Goal: Task Accomplishment & Management: Manage account settings

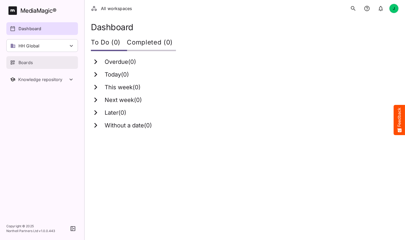
click at [36, 63] on div "Boards" at bounding box center [42, 62] width 65 height 6
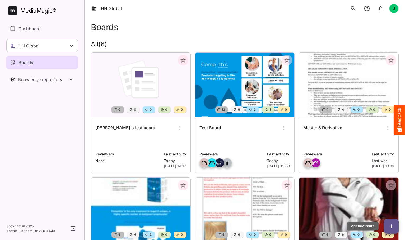
click at [388, 222] on button "button" at bounding box center [391, 225] width 15 height 15
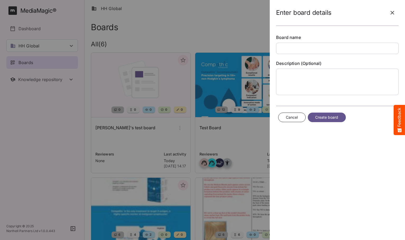
click at [393, 10] on icon "button" at bounding box center [392, 13] width 6 height 6
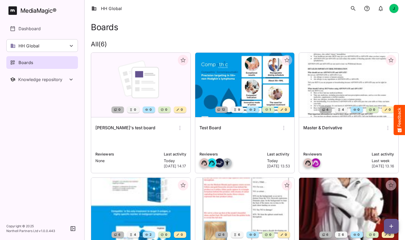
click at [149, 88] on img at bounding box center [140, 85] width 99 height 64
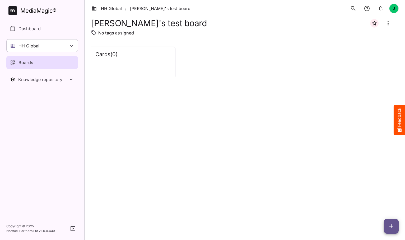
click at [390, 223] on icon "button" at bounding box center [391, 226] width 6 height 6
click at [374, 206] on p "Add new lane" at bounding box center [378, 203] width 29 height 6
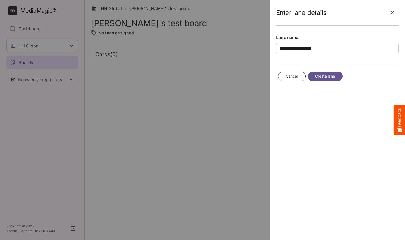
type input "**********"
click at [327, 74] on span "Create lane" at bounding box center [325, 76] width 20 height 7
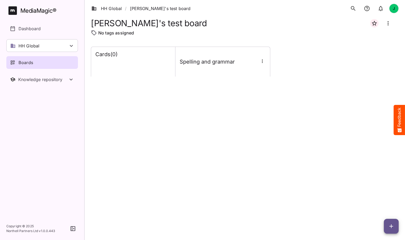
click at [387, 225] on span "button" at bounding box center [391, 226] width 15 height 6
click at [374, 203] on p "Add new lane" at bounding box center [378, 203] width 29 height 6
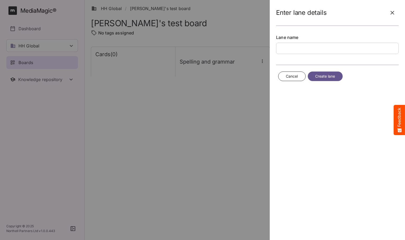
click at [393, 11] on icon "button" at bounding box center [392, 13] width 6 height 6
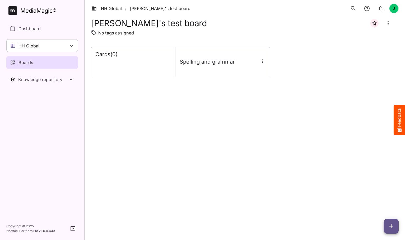
click at [389, 226] on icon "button" at bounding box center [391, 226] width 6 height 6
click at [371, 204] on p "Add new lane" at bounding box center [378, 203] width 29 height 6
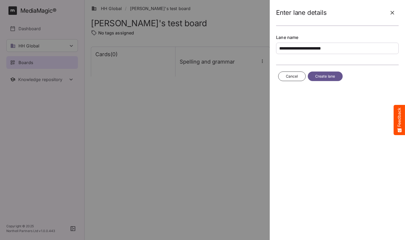
type input "**********"
click at [329, 76] on span "Create lane" at bounding box center [325, 76] width 20 height 7
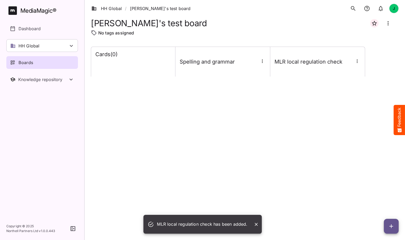
click at [264, 61] on icon "button" at bounding box center [262, 60] width 5 height 5
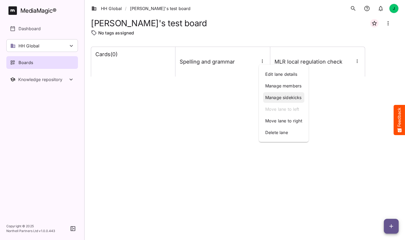
click at [276, 95] on p "Manage sidekicks" at bounding box center [283, 97] width 37 height 6
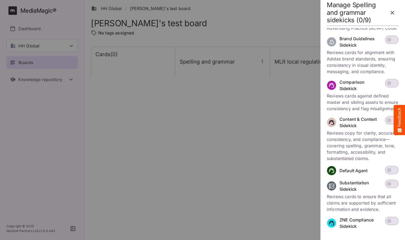
scroll to position [148, 0]
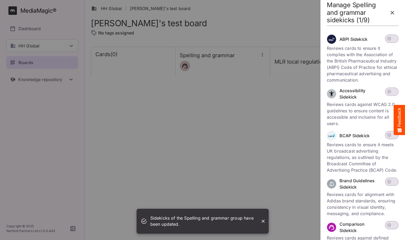
click at [302, 57] on div at bounding box center [202, 120] width 405 height 240
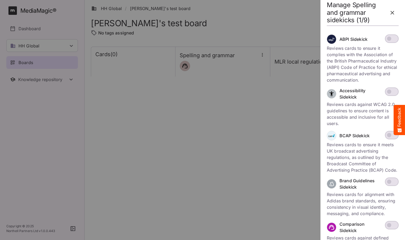
click at [391, 11] on icon "button" at bounding box center [393, 13] width 4 height 4
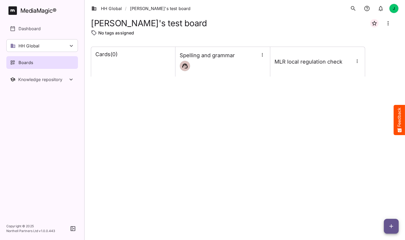
click at [358, 61] on icon "button" at bounding box center [357, 60] width 5 height 5
click at [369, 98] on p "Manage sidekicks" at bounding box center [378, 97] width 37 height 6
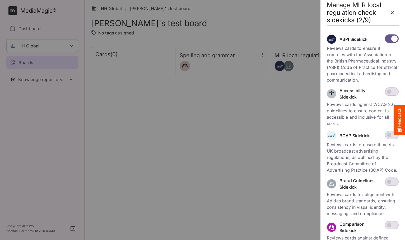
click at [392, 12] on icon "button" at bounding box center [392, 13] width 6 height 6
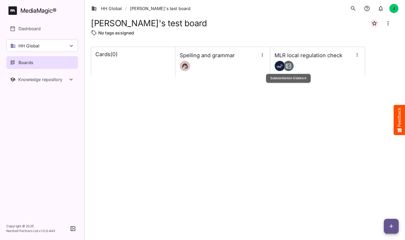
click at [290, 66] on icon at bounding box center [289, 66] width 6 height 6
click at [392, 222] on button "button" at bounding box center [391, 225] width 15 height 15
click at [378, 191] on p "Add new card" at bounding box center [378, 192] width 29 height 6
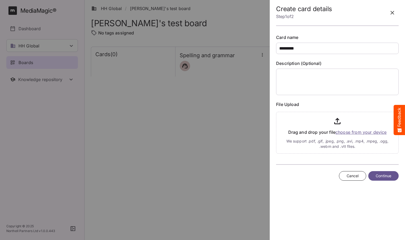
type input "*********"
click at [379, 176] on span "Continue" at bounding box center [384, 175] width 16 height 7
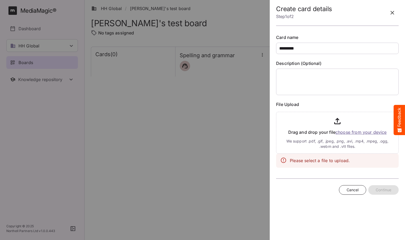
click at [338, 121] on input "file" at bounding box center [337, 131] width 123 height 44
click at [353, 131] on input "file" at bounding box center [337, 131] width 123 height 44
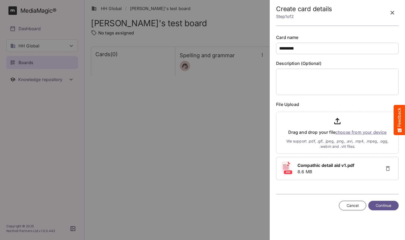
click at [387, 205] on span "Continue" at bounding box center [384, 205] width 16 height 7
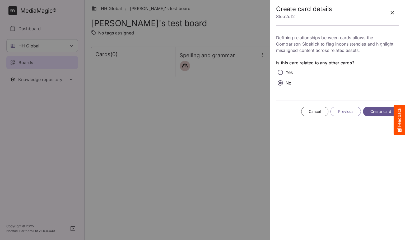
click at [372, 113] on span "Create card" at bounding box center [381, 111] width 21 height 7
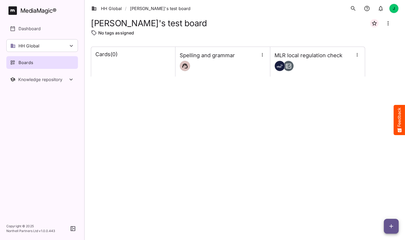
click at [390, 227] on icon "button" at bounding box center [391, 226] width 6 height 6
click at [377, 192] on p "Add new card" at bounding box center [378, 192] width 29 height 6
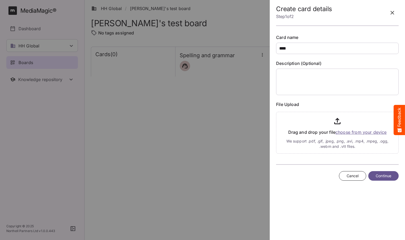
type input "****"
click at [366, 132] on input "file" at bounding box center [337, 131] width 123 height 44
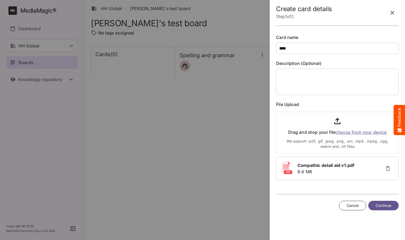
click at [386, 204] on span "Continue" at bounding box center [384, 205] width 16 height 7
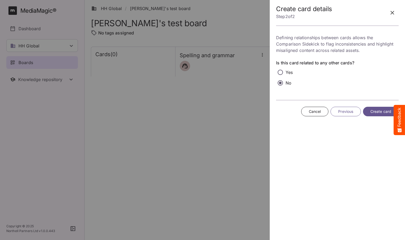
click at [381, 111] on span "Create card" at bounding box center [381, 111] width 21 height 7
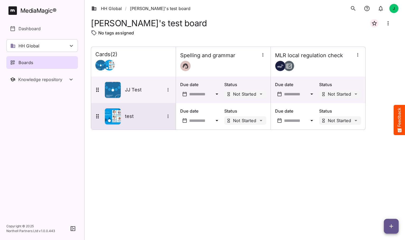
click at [134, 117] on h5 "test" at bounding box center [145, 116] width 40 height 6
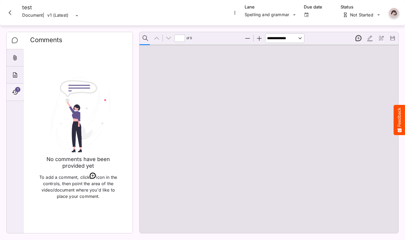
click at [15, 90] on icon "Timeline" at bounding box center [15, 92] width 6 height 5
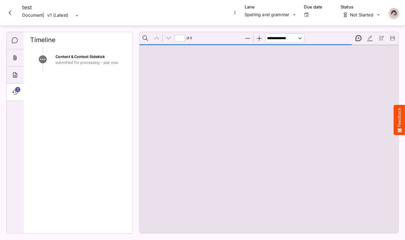
type input "*"
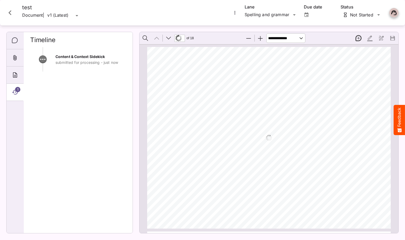
scroll to position [3, 0]
click at [11, 12] on icon "Close card" at bounding box center [10, 13] width 10 height 10
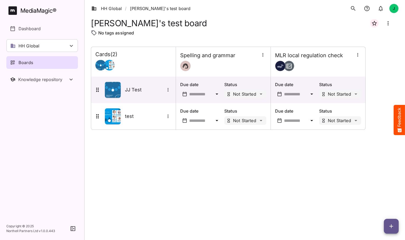
click at [390, 226] on icon "button" at bounding box center [392, 226] width 4 height 4
click at [379, 192] on p "Add new card" at bounding box center [378, 192] width 29 height 6
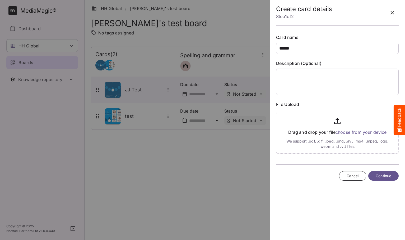
type input "******"
click at [368, 130] on input "file" at bounding box center [337, 131] width 123 height 44
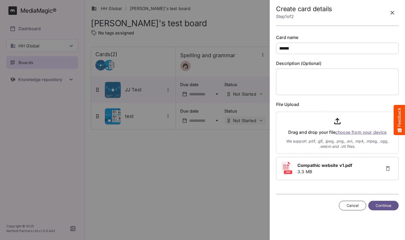
click at [381, 205] on span "Continue" at bounding box center [384, 205] width 16 height 7
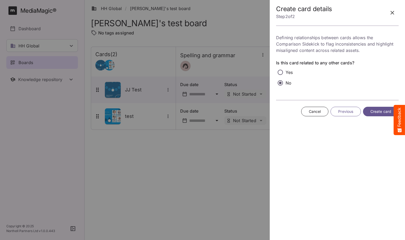
click at [370, 112] on button "Create card" at bounding box center [381, 112] width 36 height 10
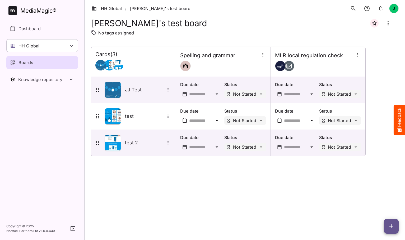
click at [37, 61] on div "Boards" at bounding box center [42, 62] width 65 height 6
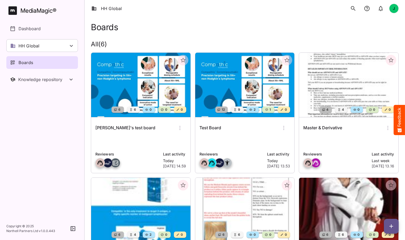
click at [261, 75] on img at bounding box center [244, 85] width 99 height 64
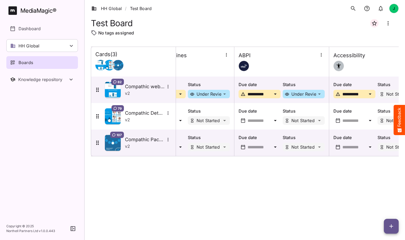
scroll to position [0, 157]
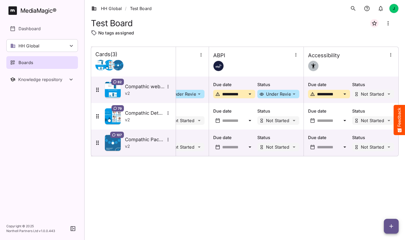
drag, startPoint x: 298, startPoint y: 25, endPoint x: 186, endPoint y: 13, distance: 112.1
click at [0, 0] on div "HH Global / Test Board J MediaMagic ® Dashboard HH Global HH Global Create new …" at bounding box center [202, 118] width 405 height 237
click at [113, 8] on link "HH Global" at bounding box center [106, 8] width 30 height 6
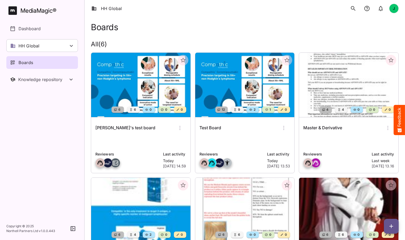
click at [113, 63] on img at bounding box center [140, 85] width 99 height 64
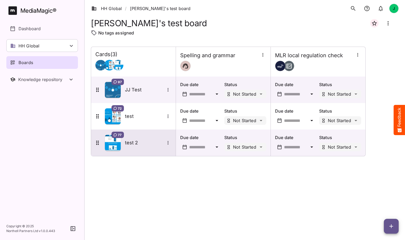
click at [168, 143] on icon "More options for test 2" at bounding box center [167, 142] width 5 height 5
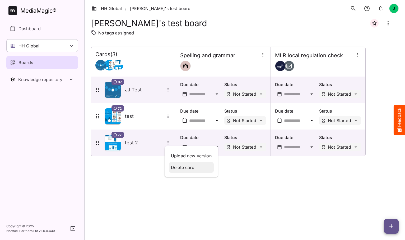
click at [188, 168] on p "Delete card" at bounding box center [191, 167] width 41 height 6
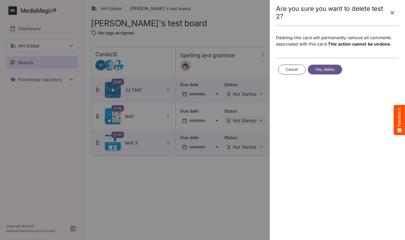
click at [293, 68] on span "Cancel" at bounding box center [292, 69] width 12 height 7
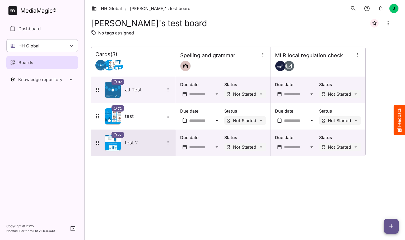
click at [169, 142] on icon "More options for test 2" at bounding box center [167, 142] width 5 height 5
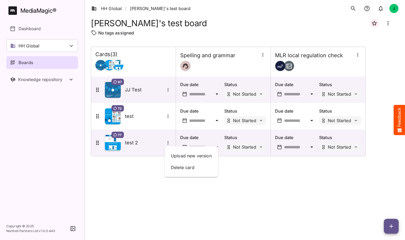
click at [169, 142] on div at bounding box center [202, 120] width 405 height 240
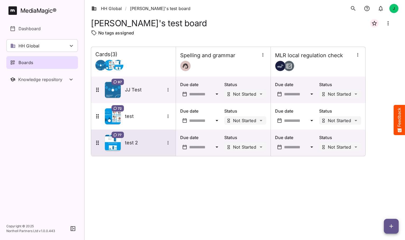
click at [125, 141] on div "77 test 2" at bounding box center [132, 143] width 77 height 16
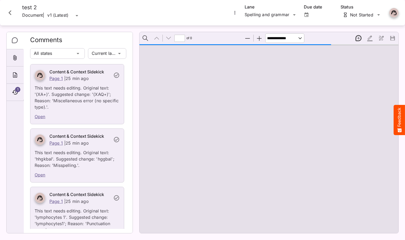
type input "*"
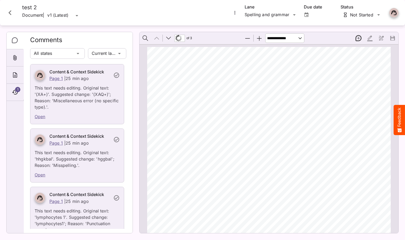
scroll to position [3, 0]
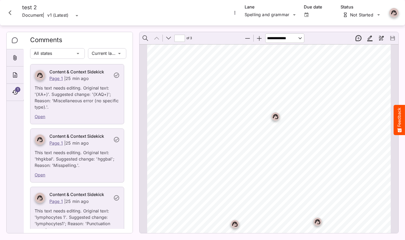
click at [10, 12] on icon "Close card" at bounding box center [9, 12] width 3 height 5
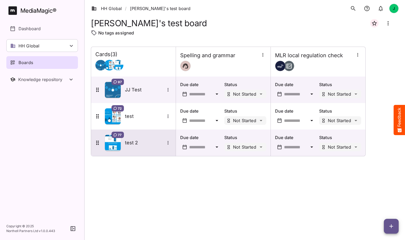
click at [167, 142] on icon "More options for test 2" at bounding box center [167, 142] width 5 height 5
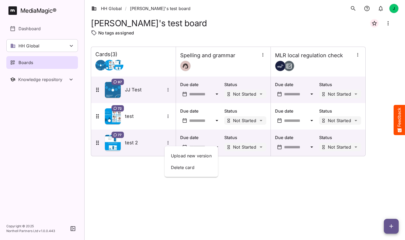
click at [27, 61] on div at bounding box center [202, 120] width 405 height 240
click at [27, 62] on p "Boards" at bounding box center [26, 62] width 15 height 6
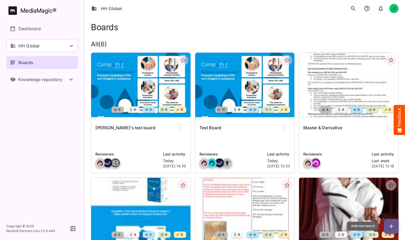
click at [392, 225] on icon "button" at bounding box center [391, 226] width 6 height 6
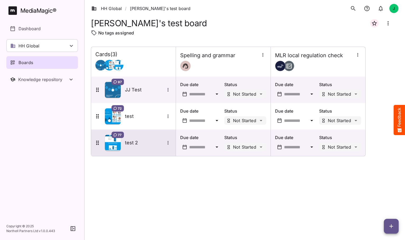
click at [130, 142] on h5 "test 2" at bounding box center [145, 142] width 40 height 6
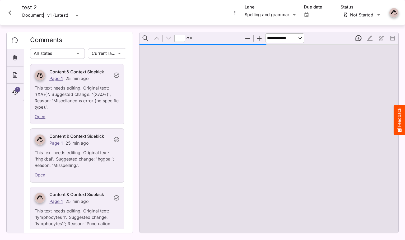
type input "*"
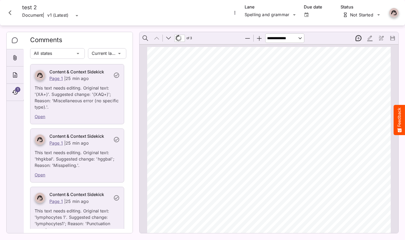
scroll to position [2, 0]
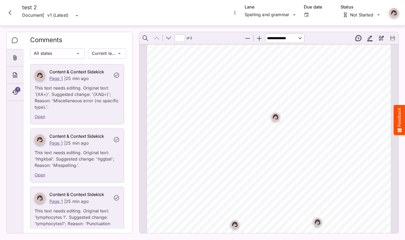
click at [30, 6] on h4 "test 2" at bounding box center [51, 7] width 58 height 7
click at [36, 9] on h4 "test 2" at bounding box center [51, 7] width 58 height 7
click at [235, 12] on icon "More options for test 2" at bounding box center [234, 12] width 5 height 5
click at [196, 10] on div at bounding box center [202, 120] width 405 height 240
click at [11, 13] on icon "Close card" at bounding box center [10, 13] width 10 height 10
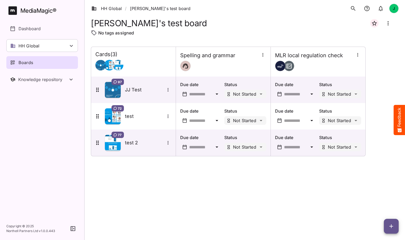
click at [390, 224] on icon "button" at bounding box center [391, 226] width 6 height 6
click at [377, 191] on p "Add new card" at bounding box center [378, 192] width 29 height 6
click at [392, 226] on icon "button" at bounding box center [392, 226] width 4 height 4
click at [383, 205] on p "Add new lane" at bounding box center [378, 203] width 29 height 6
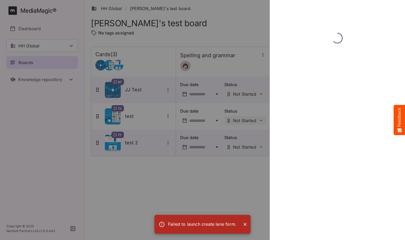
click at [245, 223] on icon "Close" at bounding box center [245, 223] width 5 height 5
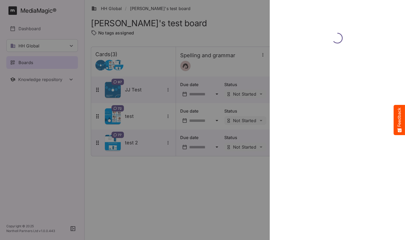
click at [187, 197] on div at bounding box center [202, 120] width 405 height 240
click at [167, 205] on div at bounding box center [202, 120] width 405 height 240
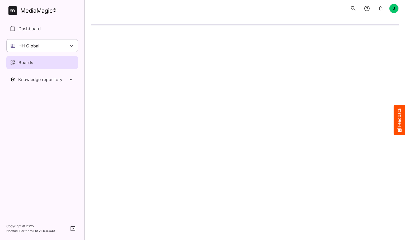
click at [161, 33] on html "J MediaMagic ® Dashboard HH Global HH Global Create new workspace Boards Knowle…" at bounding box center [202, 16] width 405 height 33
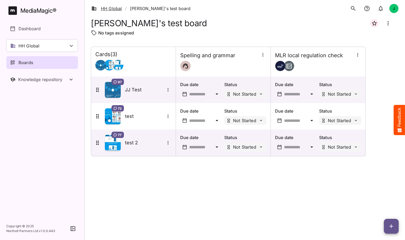
click at [116, 8] on link "HH Global" at bounding box center [106, 8] width 30 height 6
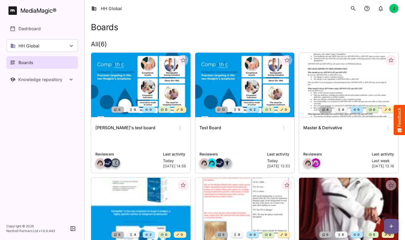
click at [259, 85] on img at bounding box center [244, 85] width 99 height 64
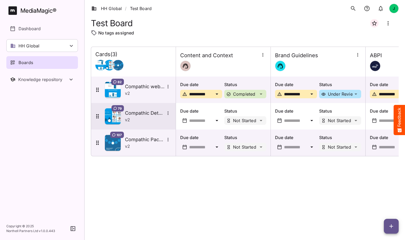
click at [119, 107] on span "79" at bounding box center [120, 108] width 4 height 4
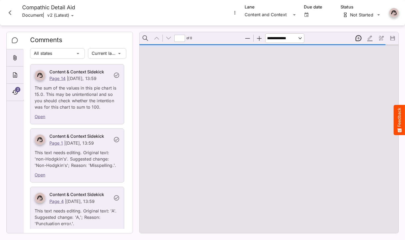
type input "*"
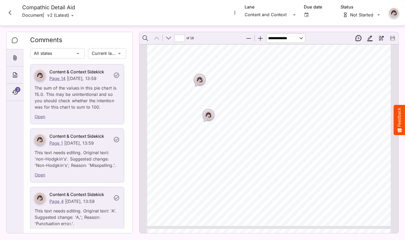
click at [10, 13] on icon "Close card" at bounding box center [10, 13] width 10 height 10
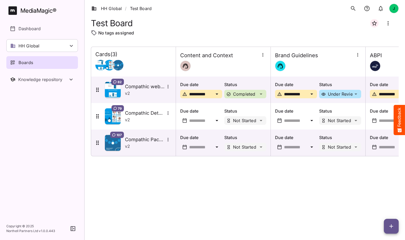
click at [261, 58] on button "button" at bounding box center [263, 54] width 7 height 7
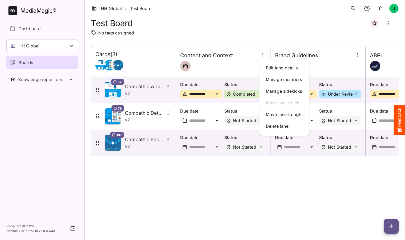
click at [242, 183] on div at bounding box center [202, 120] width 405 height 240
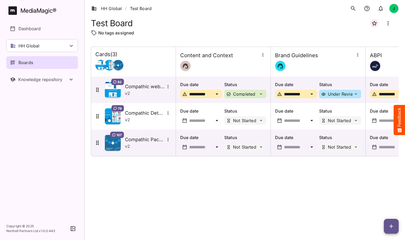
click at [207, 142] on div "Due date" at bounding box center [201, 142] width 42 height 17
click at [189, 138] on p "Due date" at bounding box center [201, 137] width 42 height 6
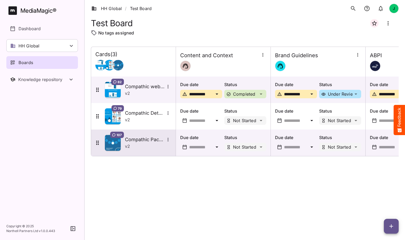
click at [136, 140] on h5 "Compathic Packaging" at bounding box center [145, 139] width 40 height 6
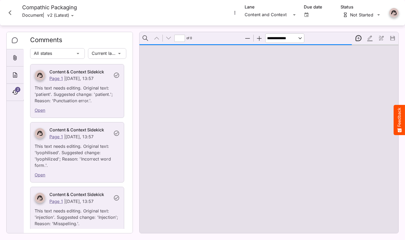
type input "*"
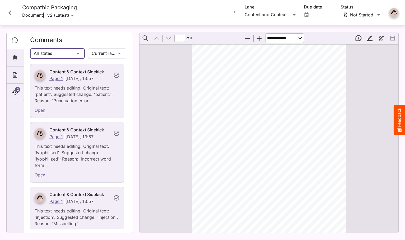
click at [77, 53] on div "HH Global / Test Board J MediaMagic ® Dashboard HH Global HH Global Create new …" at bounding box center [202, 118] width 405 height 237
click at [104, 55] on div "HH Global / Test Board J MediaMagic ® Dashboard HH Global HH Global Create new …" at bounding box center [202, 118] width 405 height 237
click at [12, 93] on icon "Timeline" at bounding box center [15, 92] width 6 height 6
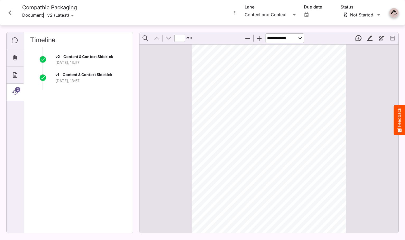
click at [81, 58] on span "v2 - Content & Context Sidekick" at bounding box center [85, 56] width 58 height 4
click at [81, 75] on span "v1 - Content & Context Sidekick" at bounding box center [84, 74] width 57 height 4
click at [15, 43] on icon "Comments" at bounding box center [15, 40] width 6 height 6
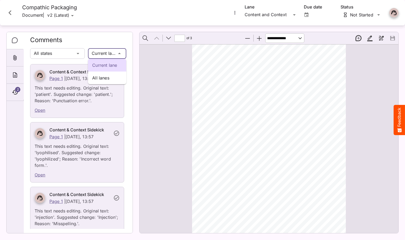
click at [110, 55] on div "Current lane All lanes HH Global / Test Board J MediaMagic ® Dashboard HH Globa…" at bounding box center [202, 118] width 405 height 237
click at [107, 75] on p "All lanes" at bounding box center [107, 78] width 30 height 6
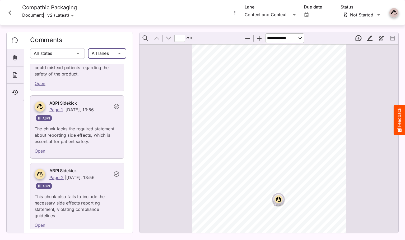
scroll to position [3689, 0]
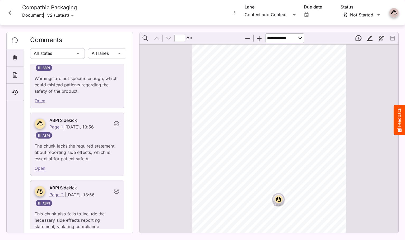
click at [10, 12] on icon "Close card" at bounding box center [10, 13] width 10 height 10
